Goal: Information Seeking & Learning: Understand process/instructions

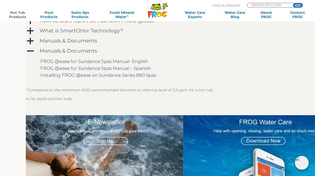
scroll to position [491, 0]
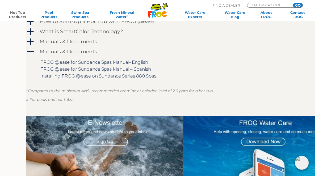
click at [26, 6] on span "a" at bounding box center [30, 2] width 8 height 8
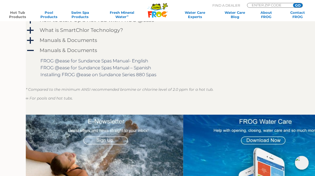
scroll to position [622, 0]
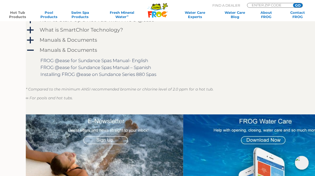
click at [26, 14] on span "a" at bounding box center [30, 10] width 8 height 8
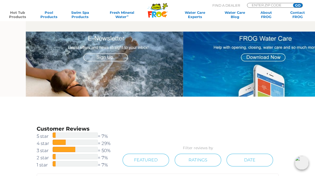
scroll to position [842, 0]
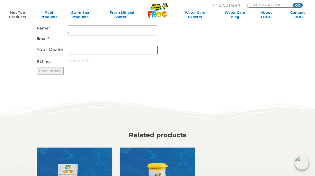
scroll to position [1564, 0]
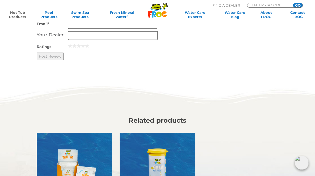
click at [300, 162] on img at bounding box center [301, 163] width 14 height 14
click at [303, 160] on img at bounding box center [301, 163] width 14 height 14
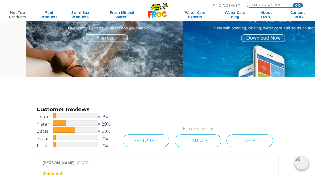
scroll to position [1102, 0]
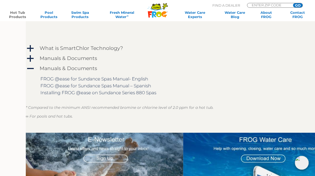
scroll to position [833, 0]
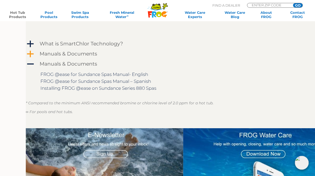
click at [26, 58] on span "a" at bounding box center [30, 54] width 8 height 8
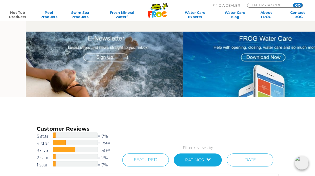
scroll to position [953, 0]
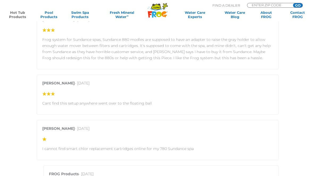
scroll to position [488, 0]
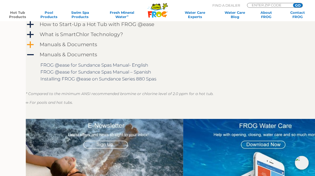
click at [26, 49] on span "a" at bounding box center [30, 45] width 8 height 8
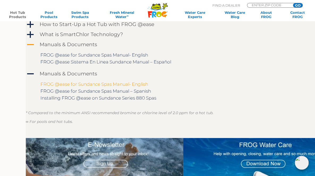
click at [140, 87] on link "FROG @ease for Sundance Spas Manual- English" at bounding box center [94, 84] width 108 height 5
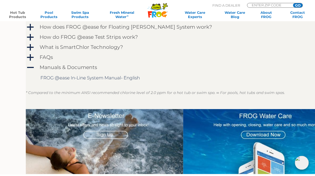
scroll to position [492, 0]
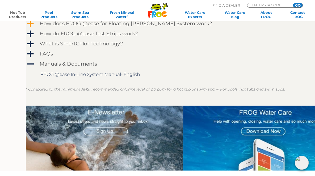
click at [26, 28] on span "a" at bounding box center [30, 24] width 8 height 8
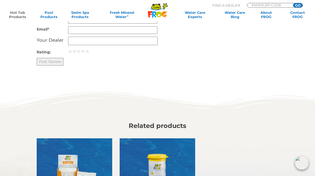
scroll to position [829, 0]
